Goal: Task Accomplishment & Management: Complete application form

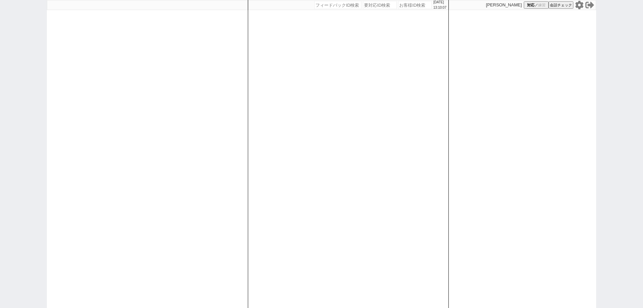
click at [581, 9] on icon at bounding box center [579, 5] width 9 height 9
click at [229, 119] on div at bounding box center [147, 154] width 201 height 308
select select "2"
select select
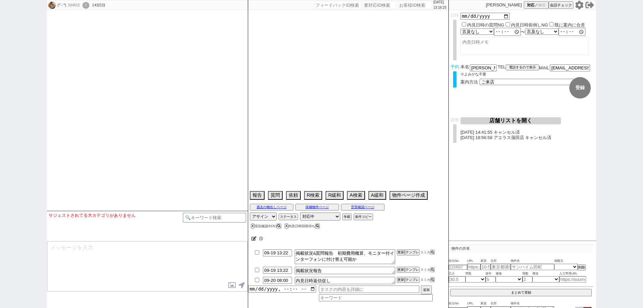
select select "2025"
select select "5"
select select "36"
select select "0"
select select "23"
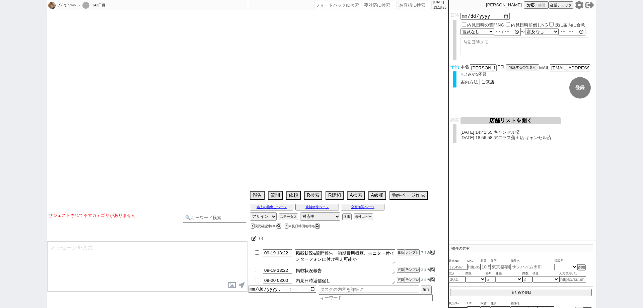
select select "749"
select select "25"
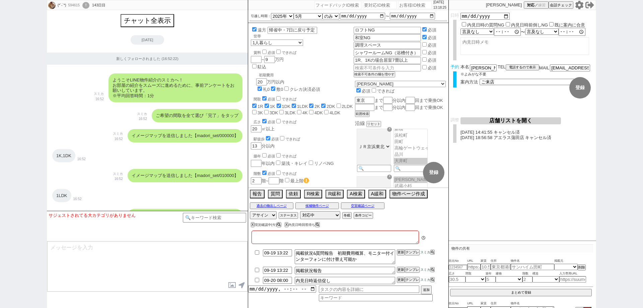
type textarea "引越しして良いのか迷ってるが退去は今月なので事情ありそう。 申し込みアポは組まないで来店させてください。"
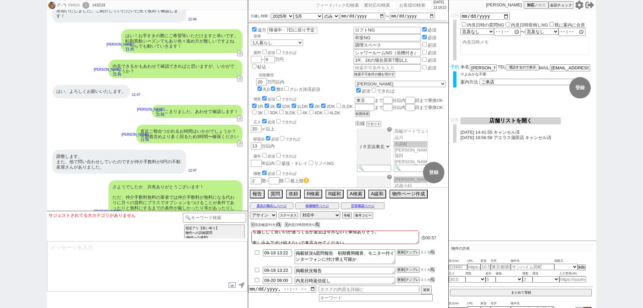
scroll to position [9932, 0]
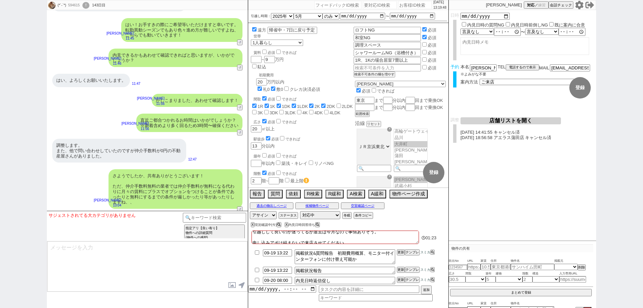
drag, startPoint x: 0, startPoint y: 186, endPoint x: 59, endPoint y: 185, distance: 59.3
click at [0, 186] on div "(*´-`*) 594615 ! 0 143日目 冬眠中 自社客 スミカ スミカ_BPO チャット全表示 [DATE] 新しくフォローされました (16:52…" at bounding box center [321, 154] width 643 height 308
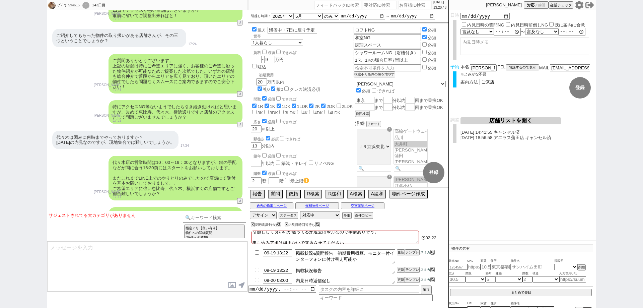
scroll to position [4921, 0]
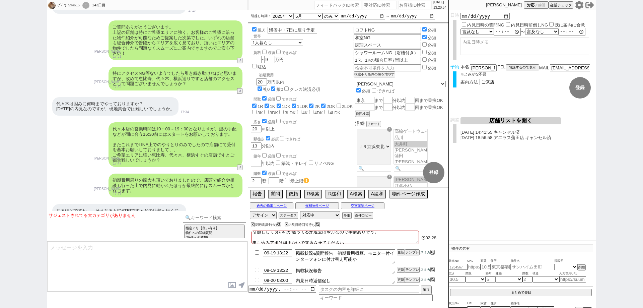
click at [0, 176] on div "(*´-`*) 594615 ! 0 143日目 冬眠中 自社客 スミカ スミカ_BPO チャット全表示 [DATE] 新しくフォローされました (16:52…" at bounding box center [321, 154] width 643 height 308
click at [582, 7] on icon at bounding box center [580, 5] width 8 height 8
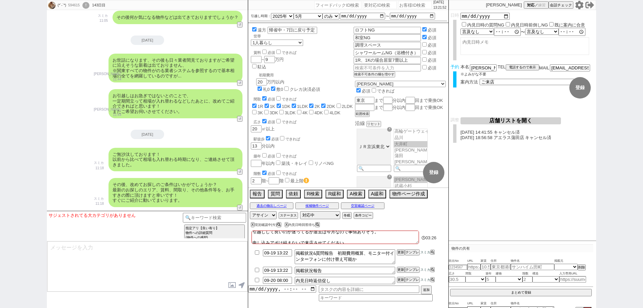
scroll to position [7702, 0]
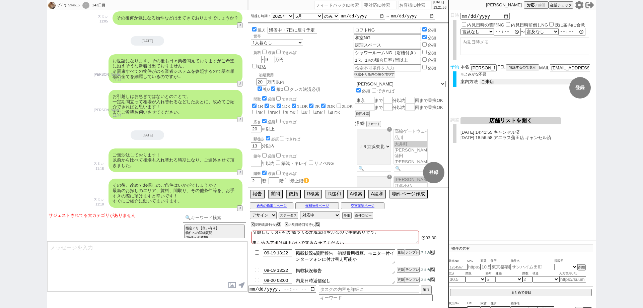
click at [511, 83] on select "未定 現地お待ち合わせ ご来店 先行申し込みのご案内or内見無しでの申し込みのご案内 オンラインでのご接客 オンラインで1件の内見のご案内" at bounding box center [530, 82] width 101 height 6
select select "0"
click at [480, 79] on select "未定 現地お待ち合わせ ご来店 先行申し込みのご案内or内見無しでの申し込みのご案内 オンラインでのご接客 オンラインで1件の内見のご案内" at bounding box center [530, 82] width 101 height 6
click at [579, 87] on button "登録" at bounding box center [580, 87] width 21 height 21
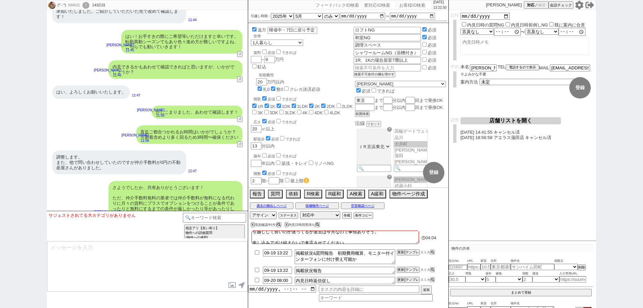
scroll to position [9932, 0]
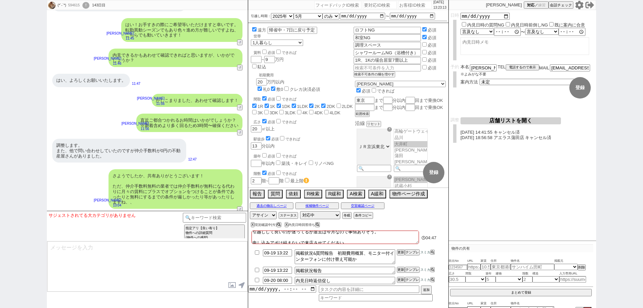
click at [0, 220] on div "(*´-`*) 594615 ! 0 143日目 冬眠中 自社客 スミカ スミカ_BPO チャット全表示 [DATE] 新しくフォローされました (16:52…" at bounding box center [321, 154] width 643 height 308
click at [241, 259] on button "↺" at bounding box center [241, 261] width 4 height 4
click at [240, 131] on button "↺" at bounding box center [241, 133] width 4 height 4
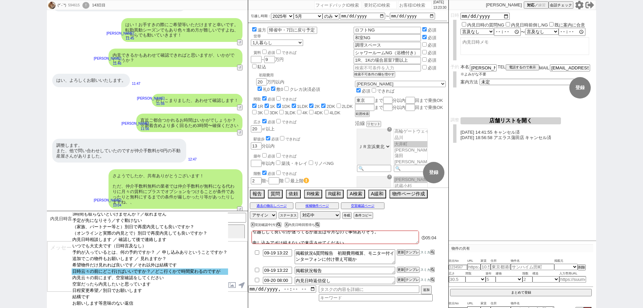
scroll to position [40, 0]
select select "日時云々の前にどこ行けばいいですか？／どこ行くかで時間変わるのですが"
click at [206, 268] on option "日時云々の前にどこ行けばいいですか？／どこ行くかで時間変わるのですが" at bounding box center [150, 271] width 156 height 6
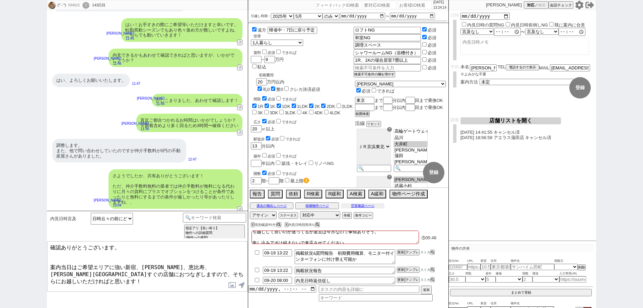
click at [372, 206] on button "空室確認ページ" at bounding box center [363, 205] width 44 height 5
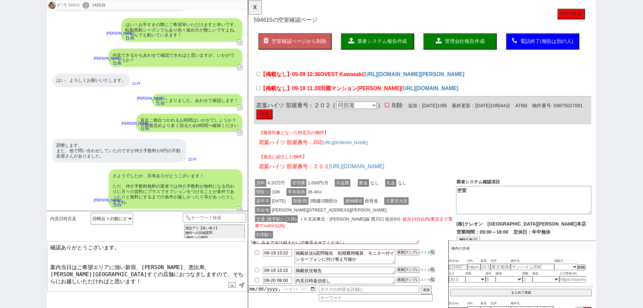
scroll to position [0, 0]
click at [260, 9] on button "☓" at bounding box center [254, 6] width 12 height 13
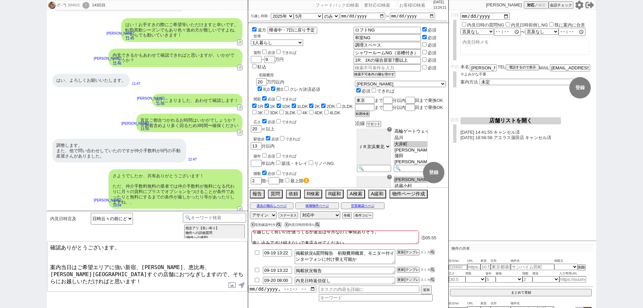
click at [126, 254] on textarea "確認ありがとうございます。 案内当日はご希望エリアに強い新宿、[PERSON_NAME]、恵比寿、[PERSON_NAME][GEOGRAPHIC_DATA]…" at bounding box center [147, 266] width 200 height 50
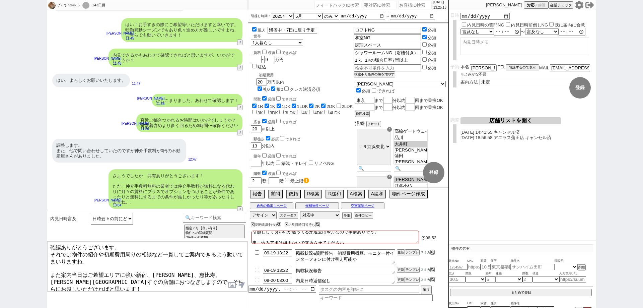
type textarea "確認ありがとうございます。 それでは物件の紹介や初期費用周りの相談など一貫してご案内できるよう動いてまいりますね。 また案内当日はご希望エリアに強い新宿、[P…"
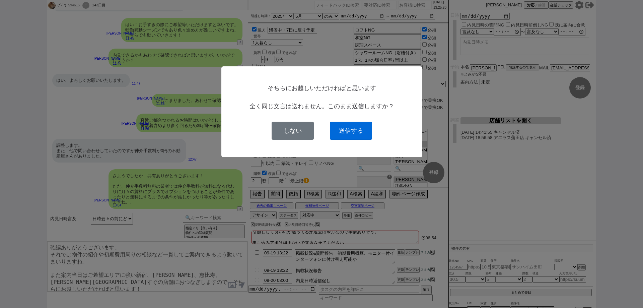
click at [350, 130] on button "送信する" at bounding box center [351, 131] width 42 height 18
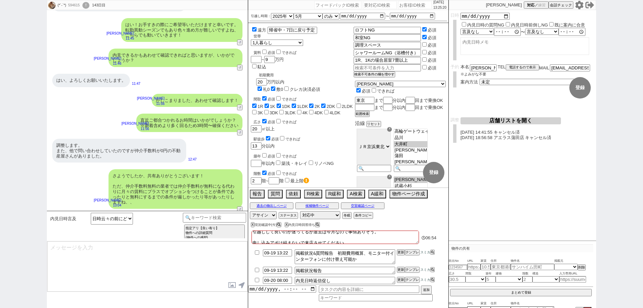
type input "09-19 13:39"
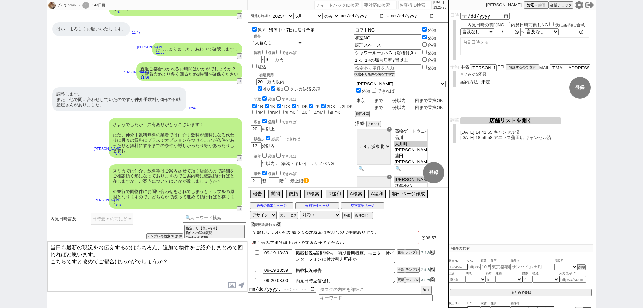
drag, startPoint x: 102, startPoint y: 252, endPoint x: 51, endPoint y: 235, distance: 53.2
click at [51, 235] on div "内見日時言及 日にち／時間指定（新規言及） 逆に何日／何時であれば可能ですか？ 内見は何時から何時まで可能ですか？ 大型連休中の休みはいつですか？／大型連休中…" at bounding box center [147, 259] width 201 height 97
type textarea "アクセスが難しい店舗があれば事前に省ければと思いますが、アクセスの方いかがでしょうか？"
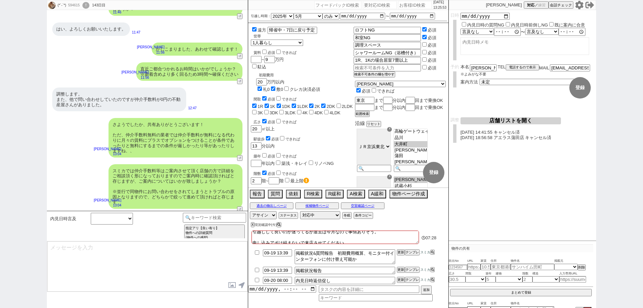
scroll to position [10009, 0]
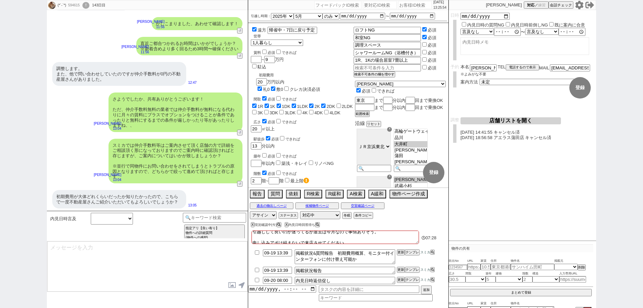
type input "09-19 13:40"
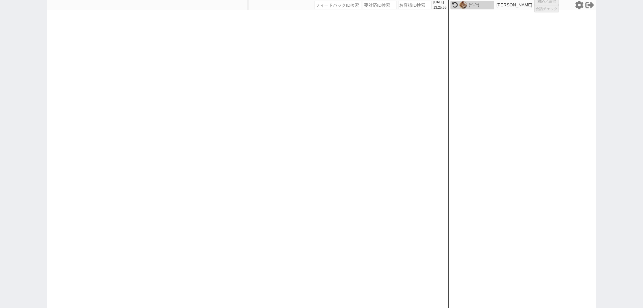
select select
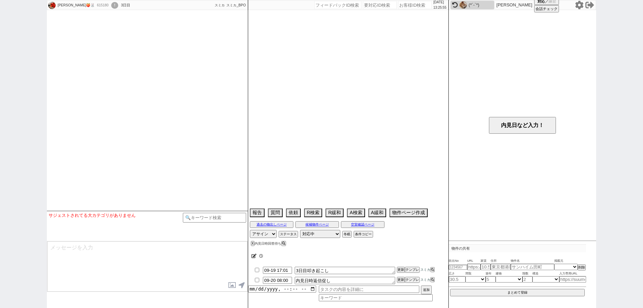
scroll to position [698, 0]
select select
select select "2025"
select select "10"
select select "36"
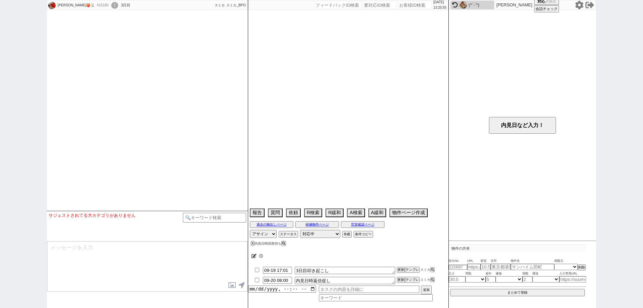
select select "0"
select select "14"
select select "93"
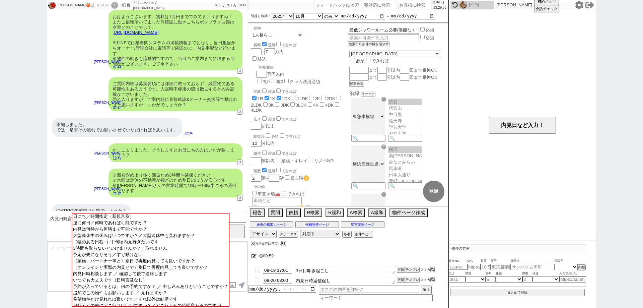
click at [3, 291] on div "[PERSON_NAME]🍑🐰 615180 ! 0 3日目 アパマンショップ [GEOGRAPHIC_DATA] 冬眠中 自社客 スミカ スミカ_BPO チ…" at bounding box center [321, 154] width 643 height 308
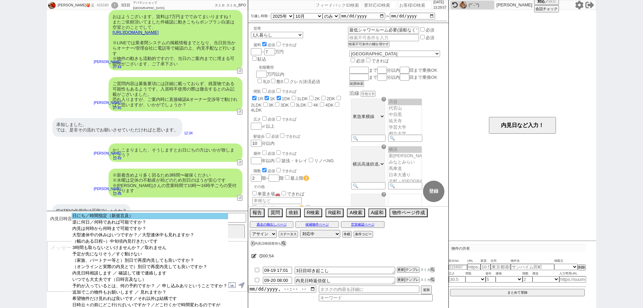
click at [177, 218] on option "日にち／時間指定（新規言及）" at bounding box center [150, 216] width 156 height 6
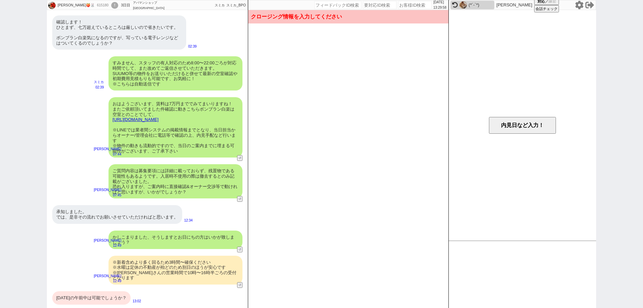
scroll to position [601, 0]
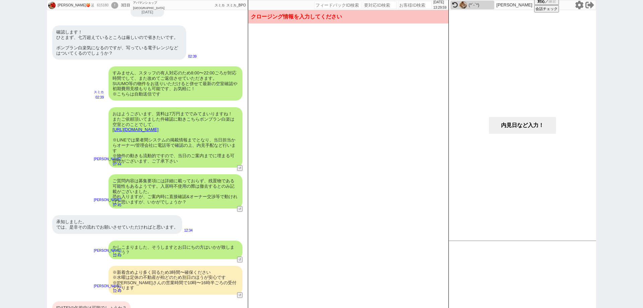
click at [504, 125] on button "内見日など入力！" at bounding box center [522, 125] width 67 height 17
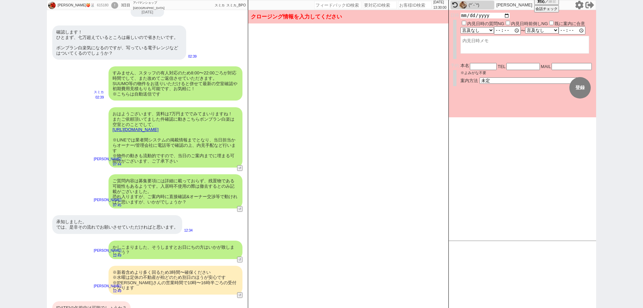
click at [506, 17] on input "date" at bounding box center [485, 16] width 49 height 6
type input "[DATE]"
click at [580, 86] on button "登録" at bounding box center [580, 87] width 21 height 21
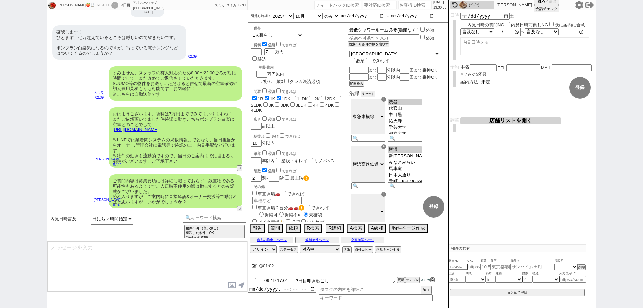
scroll to position [698, 0]
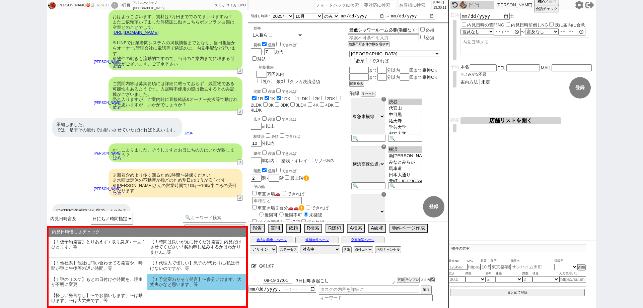
click at [137, 298] on li "【怪しい発言なし】〜でお願いします、〜は動けます、〜は大丈夫です、等" at bounding box center [98, 298] width 99 height 16
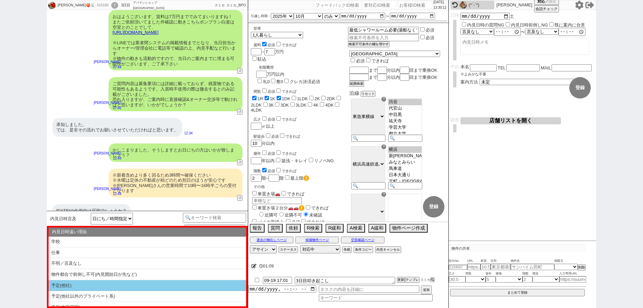
scroll to position [17, 0]
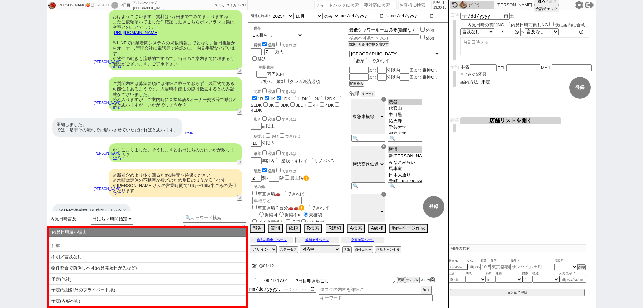
click at [376, 240] on button "空室確認ページ" at bounding box center [363, 239] width 44 height 5
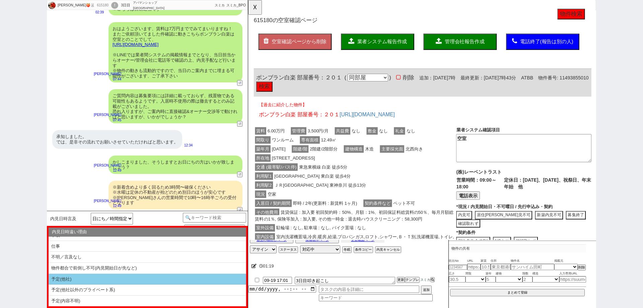
scroll to position [698, 0]
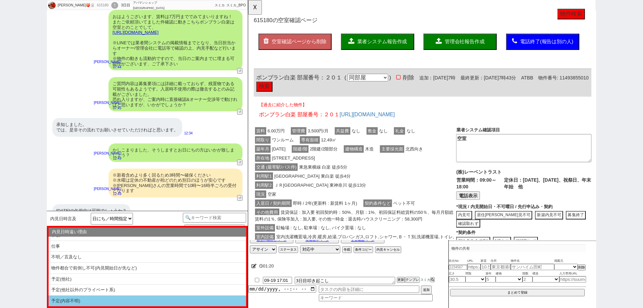
click at [137, 306] on li "予定(内容不明)" at bounding box center [148, 300] width 198 height 11
type textarea "ありがとうございます！ ただ一応、お部屋探しは長く住まわれるお住まいを決める重要な機会でもありますので、他のお客様の中にはご予定よりも内見を優先されて動かれて…"
select select "【怪しい発言なし】〜でお願いします、〜は動けます、〜は大丈夫です、等"
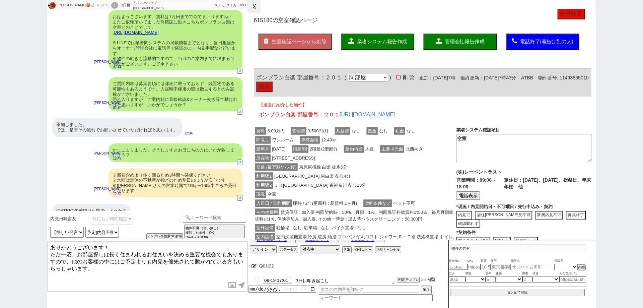
drag, startPoint x: 259, startPoint y: 8, endPoint x: 266, endPoint y: 14, distance: 9.5
click at [259, 7] on button "☓" at bounding box center [254, 6] width 12 height 13
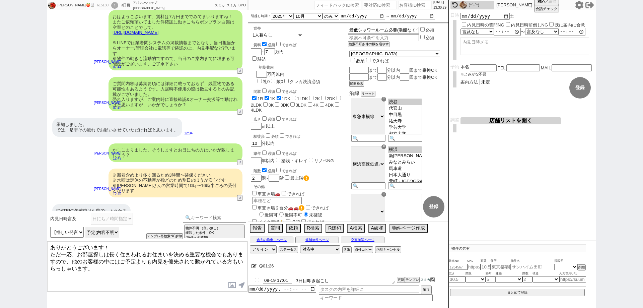
click at [110, 233] on select "内見日時遠い理由 3営業日以内で遠くない 学校 仕事 不明／言及なし 物件都合で前倒し不可(内見開始日が先など) 予定(他社) 予定(他社以外のプライベート系…" at bounding box center [102, 232] width 34 height 11
click at [172, 237] on button "テンプレ再検索NG解除" at bounding box center [165, 237] width 35 height 5
click at [114, 233] on select "内見日時遠い理由 3営業日以内で遠くない 学校 仕事 不明／言及なし 物件都合で前倒し不可(内見開始日が先など) 予定(他社) 予定(他社以外のプライベート系…" at bounding box center [102, 232] width 34 height 11
select select "不明／言及なし"
click at [85, 227] on select "内見日時遠い理由 3営業日以内で遠くない 学校 仕事 不明／言及なし 物件都合で前倒し不可(内見開始日が先など) 予定(他社) 予定(他社以外のプライベート系…" at bounding box center [102, 232] width 34 height 11
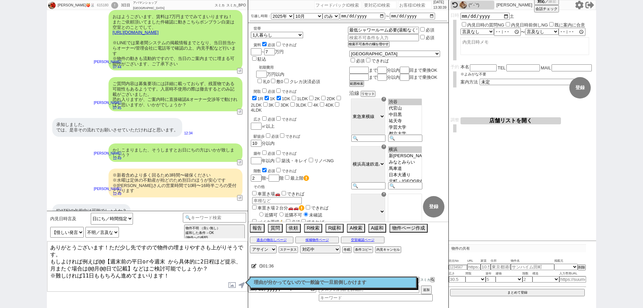
drag, startPoint x: 126, startPoint y: 263, endPoint x: 100, endPoint y: 255, distance: 27.2
click at [100, 255] on textarea "ありがとうございます！ただ少し先ですので物件の埋まりやすさも上がりそうです。 もしよければ例えば@@【週末前の平日or今週末 から具体的に2日程ほど提示、月ま…" at bounding box center [147, 266] width 200 height 50
click at [186, 266] on textarea "ありがとうございます！ただ少し先ですので物件の埋まりやすさも上がりそうです。 もしよければ例えば9/20、9/21などはご検討可能でしょうか？ ※難しければ1…" at bounding box center [147, 266] width 200 height 50
click at [183, 275] on textarea "ありがとうございます！ただ少し先ですので物件の埋まりやすさも上がりそうです。 もしよければ例えば9/20、9/21などはご検討可能でしょうか？ ※難しければ1…" at bounding box center [147, 266] width 200 height 50
click at [91, 265] on textarea "ありがとうございます！ただ少し先ですので物件の埋まりやすさも上がりそうです。 もしよければ例えば9/20、9/21などはご検討可能でしょうか？ ※難しければ1…" at bounding box center [147, 266] width 200 height 50
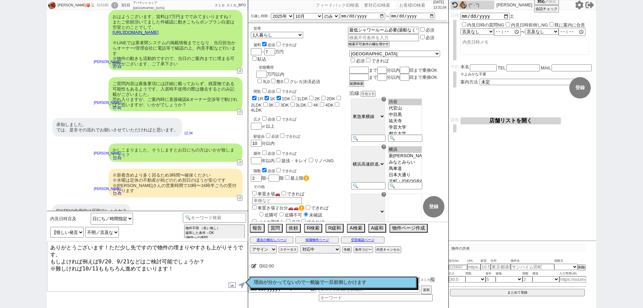
type textarea "ありがとうございます！ただ少し先ですので物件の埋まりやすさも上がりそうです。 もしよければ例えば9/20、9/21などはご検討可能でしょうか？ ※難しければ1…"
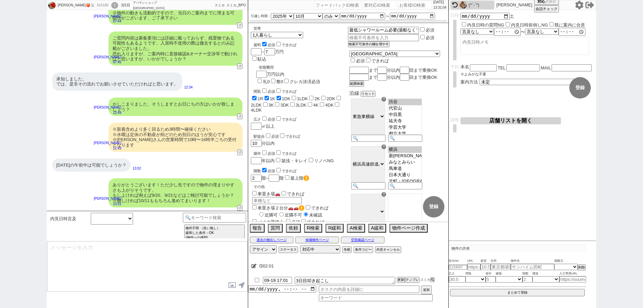
scroll to position [632, 0]
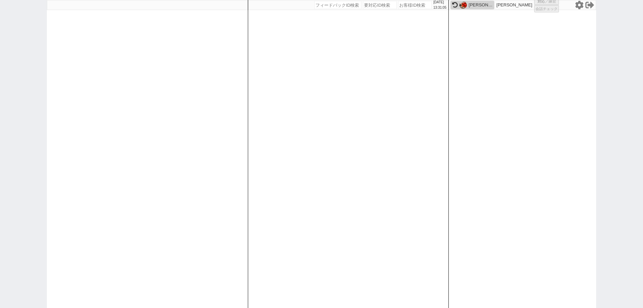
select select
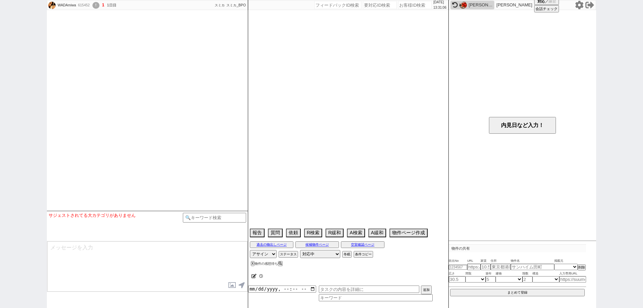
type textarea "学区はどこでも良い"
select select
select select "2025"
select select "10"
select select "36"
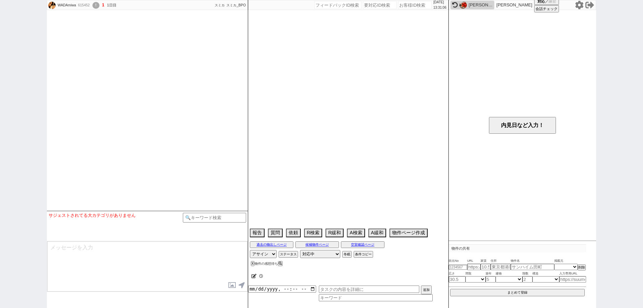
select select "7"
select select "840"
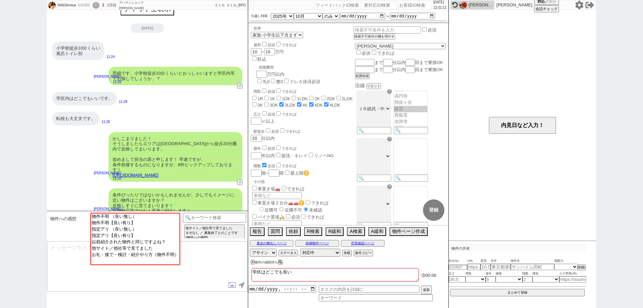
scroll to position [0, 0]
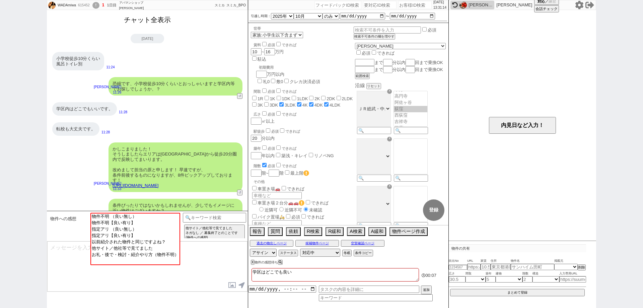
click at [143, 24] on button "チャット全表示" at bounding box center [147, 20] width 52 height 12
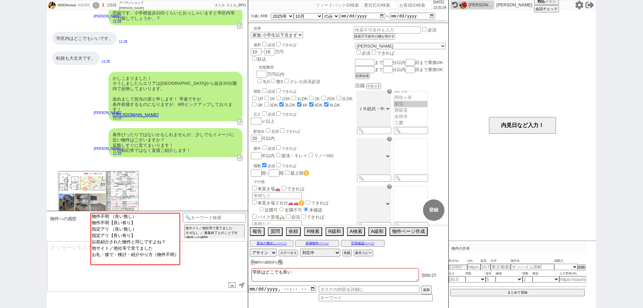
scroll to position [597, 0]
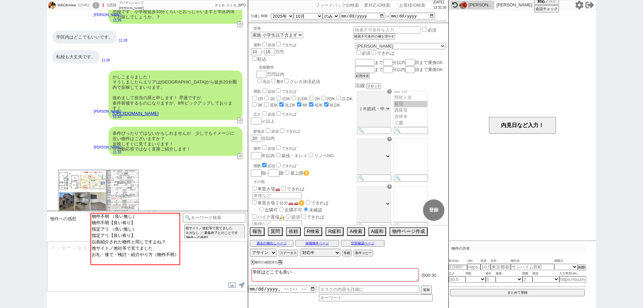
drag, startPoint x: 0, startPoint y: 157, endPoint x: 0, endPoint y: 151, distance: 5.7
click at [0, 155] on div "WADAmiwa 615452 ! 1 1日目 アパマンショップ[PERSON_NAME][GEOGRAPHIC_DATA][PERSON_NAME]店 冬眠…" at bounding box center [321, 154] width 643 height 308
click at [89, 4] on div "615452" at bounding box center [83, 5] width 15 height 5
copy div "615452"
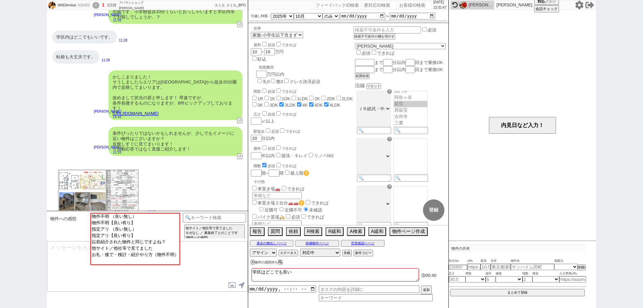
click at [19, 172] on div "WADAmiwa 615452 ! 1 1日目 アパマンショップ[PERSON_NAME][GEOGRAPHIC_DATA][PERSON_NAME]店 冬眠…" at bounding box center [321, 154] width 643 height 308
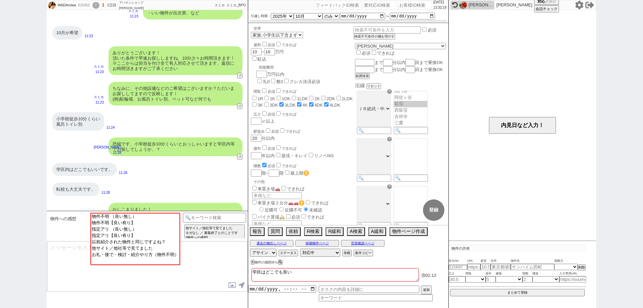
scroll to position [463, 0]
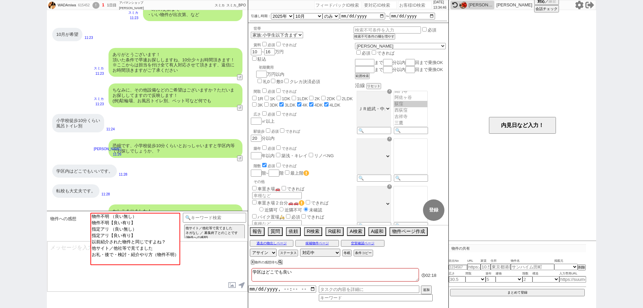
click at [0, 139] on div "WADAmiwa 615452 ! 1 1日目 アパマンショップ[PERSON_NAME][GEOGRAPHIC_DATA][PERSON_NAME]店 冬眠…" at bounding box center [321, 154] width 643 height 308
